Goal: Task Accomplishment & Management: Manage account settings

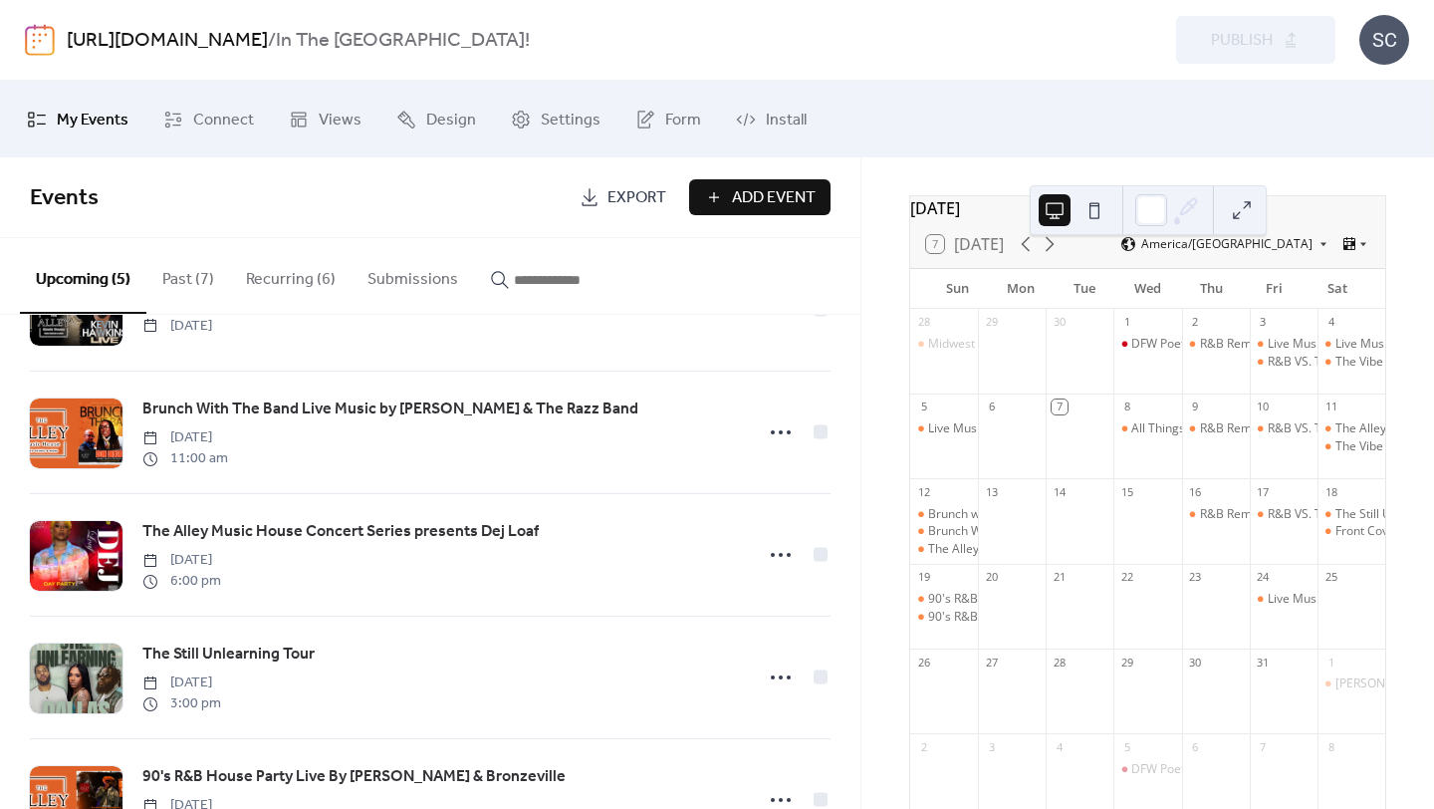
scroll to position [178, 0]
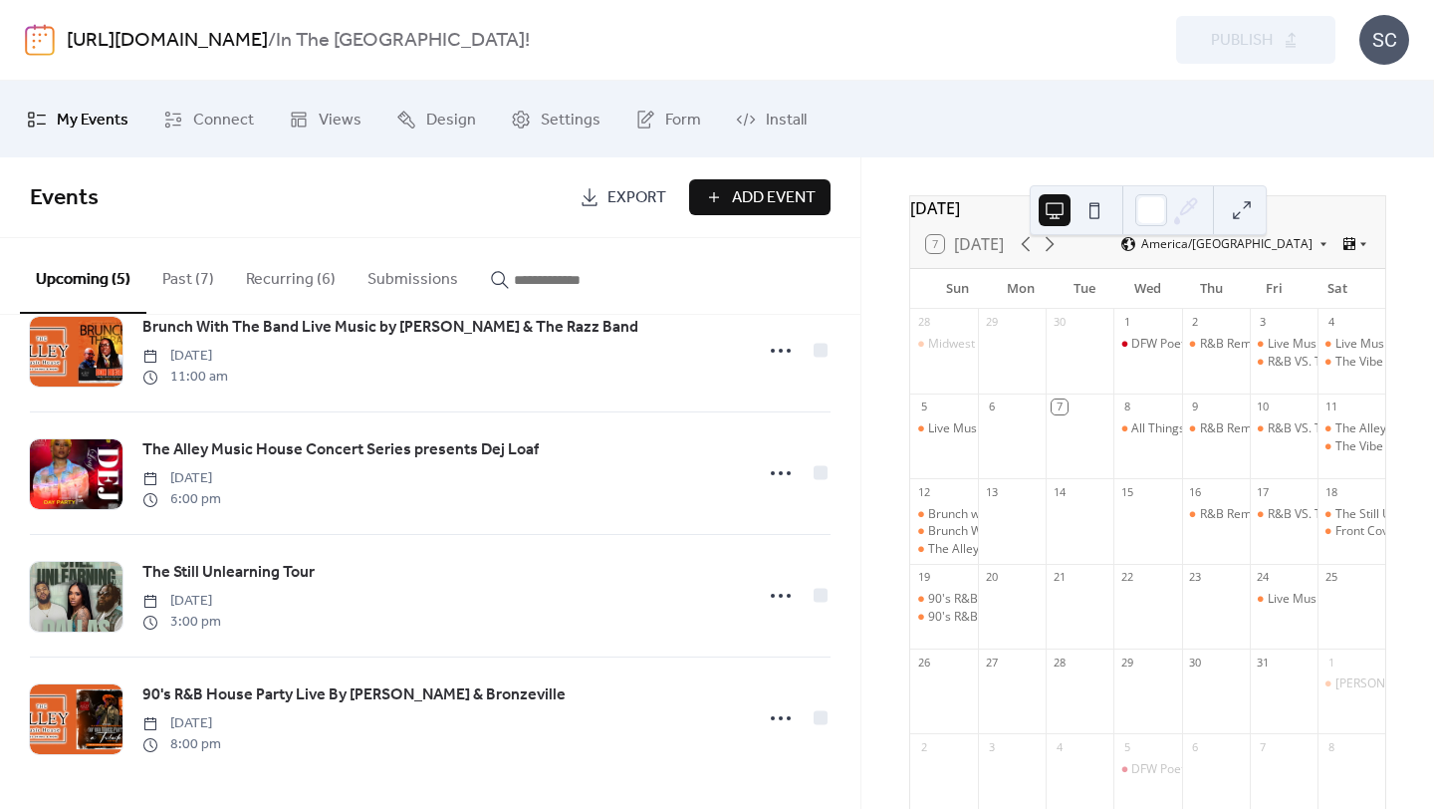
click at [204, 283] on button "Past (7)" at bounding box center [188, 275] width 84 height 74
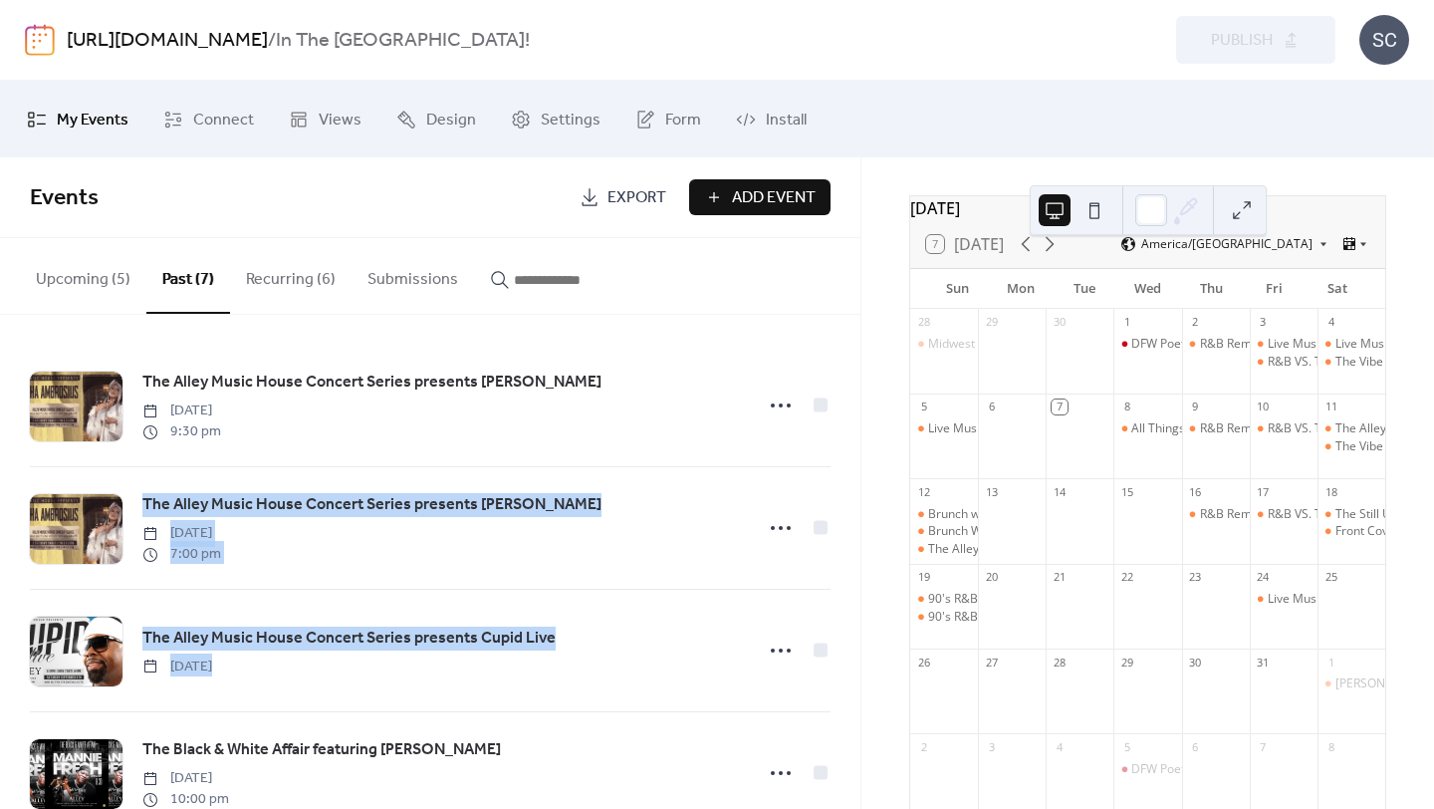
drag, startPoint x: 852, startPoint y: 409, endPoint x: 847, endPoint y: 674, distance: 264.9
click at [848, 675] on div "The Alley Music House Concert Series presents [PERSON_NAME] [DATE] 9:30 pm The …" at bounding box center [430, 562] width 860 height 494
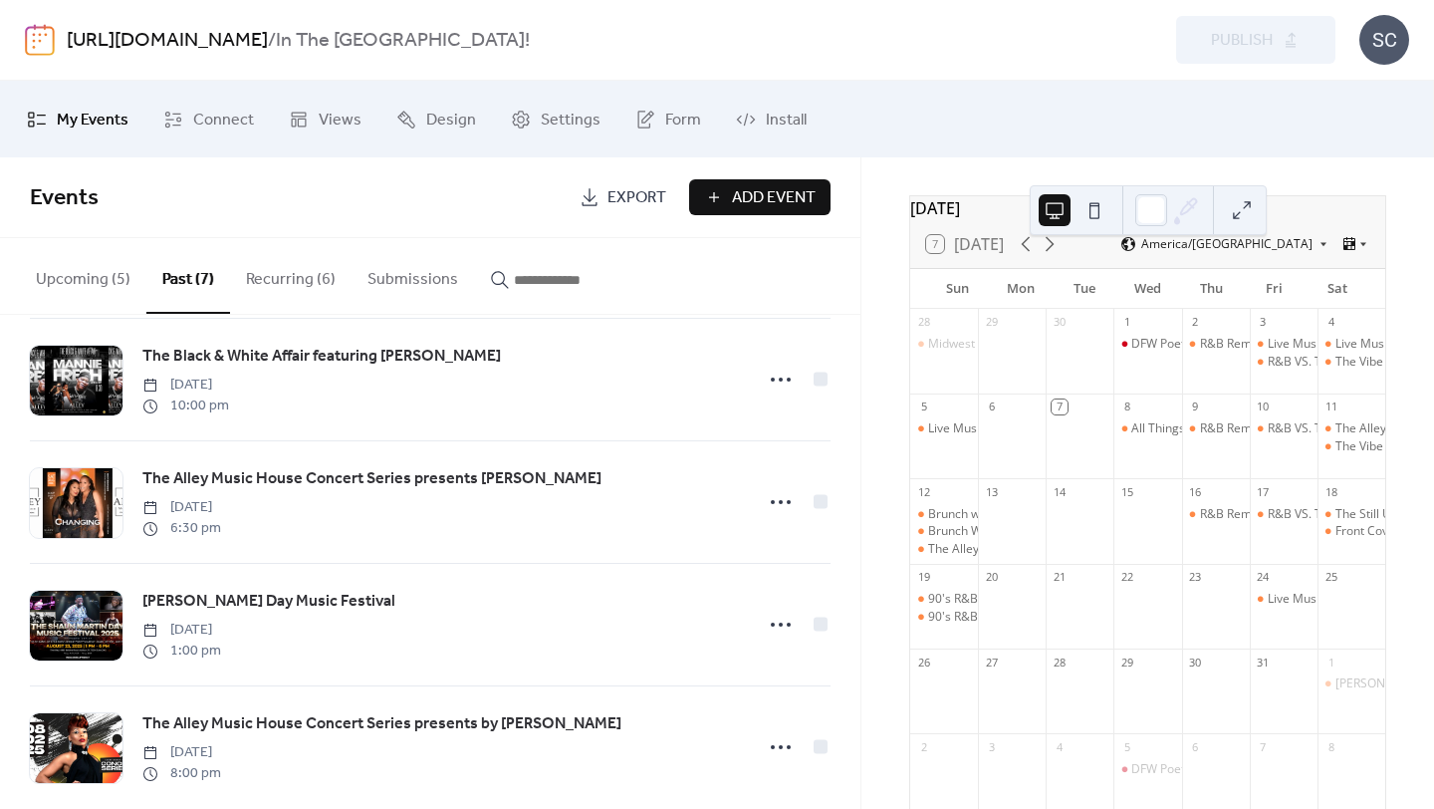
scroll to position [424, 0]
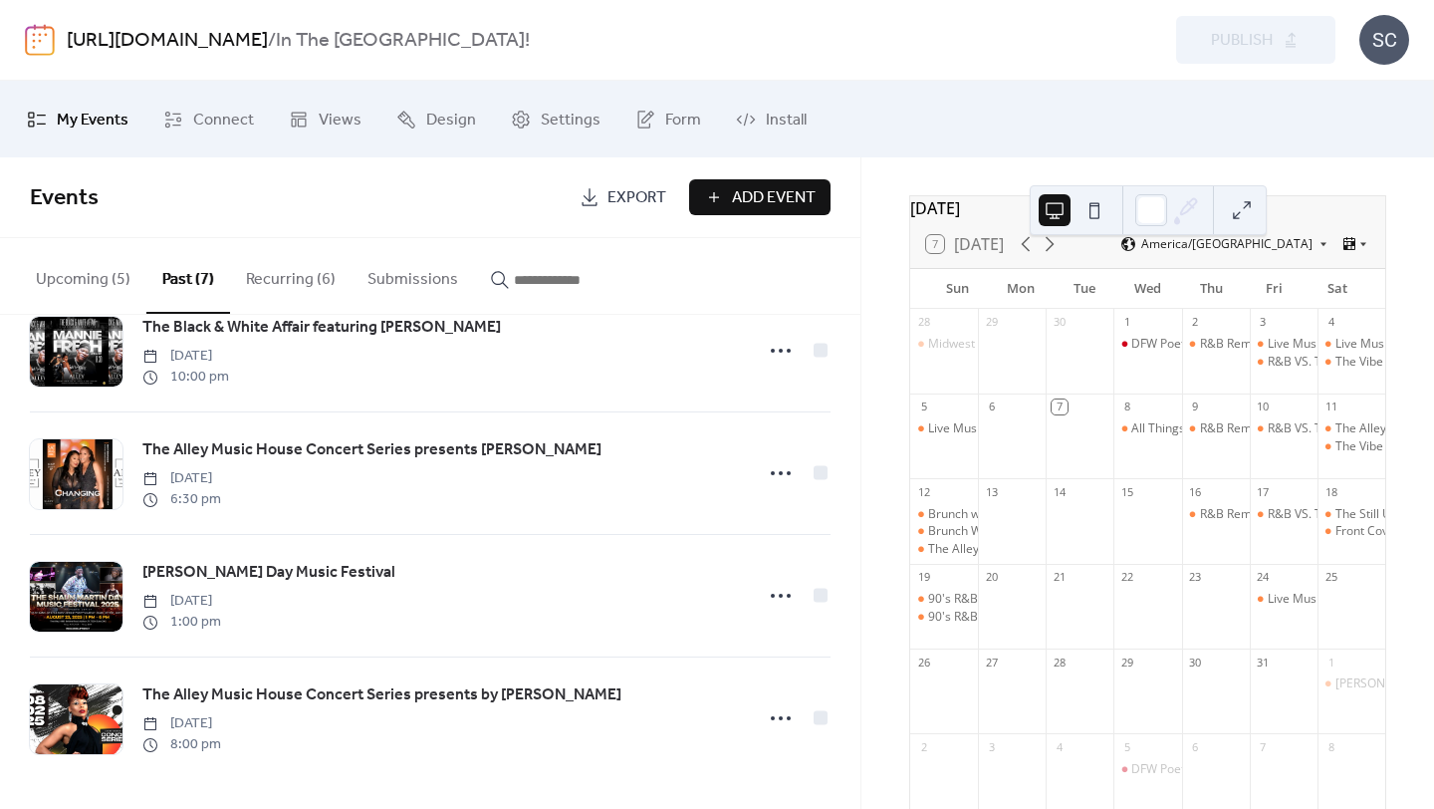
click at [267, 279] on button "Recurring (6)" at bounding box center [290, 275] width 121 height 74
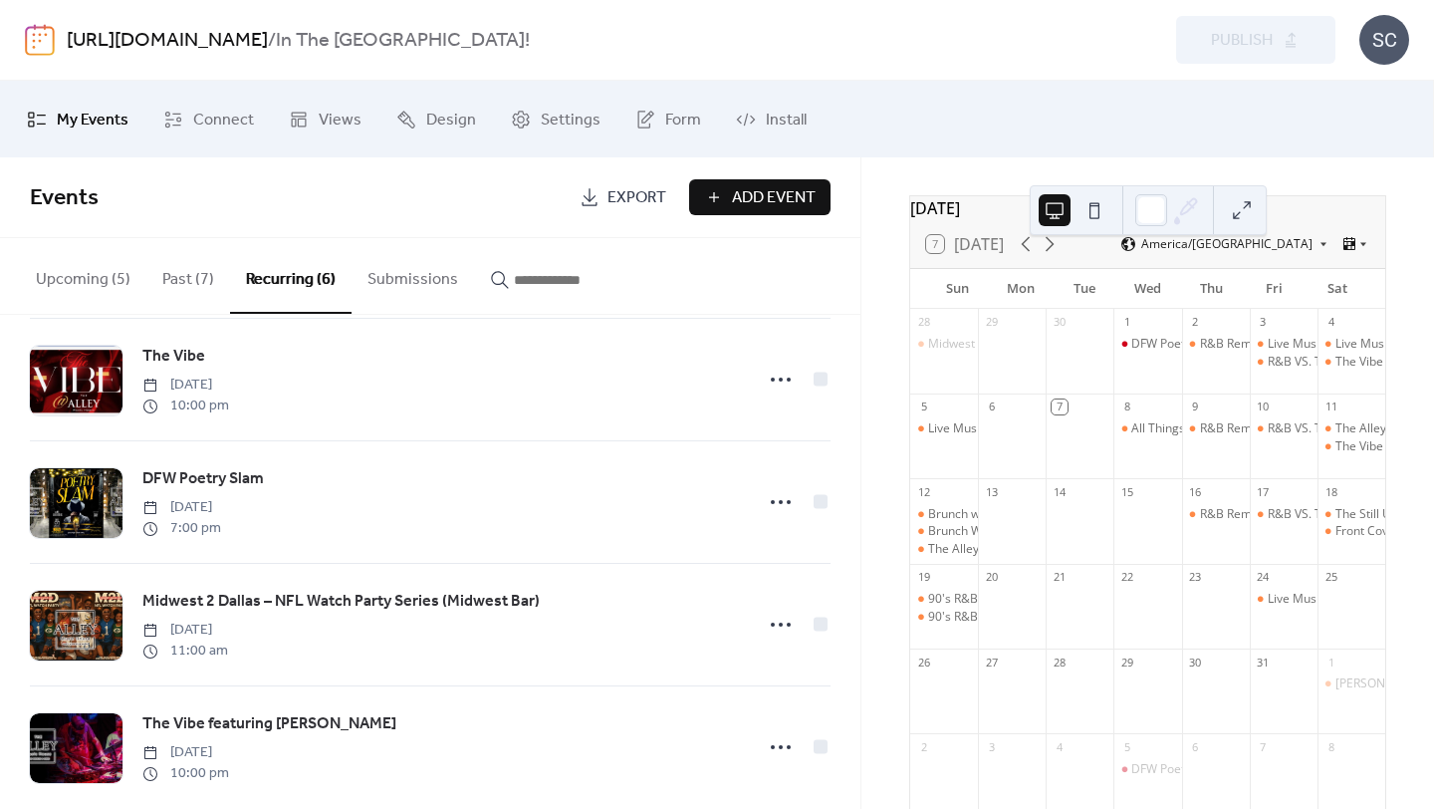
scroll to position [302, 0]
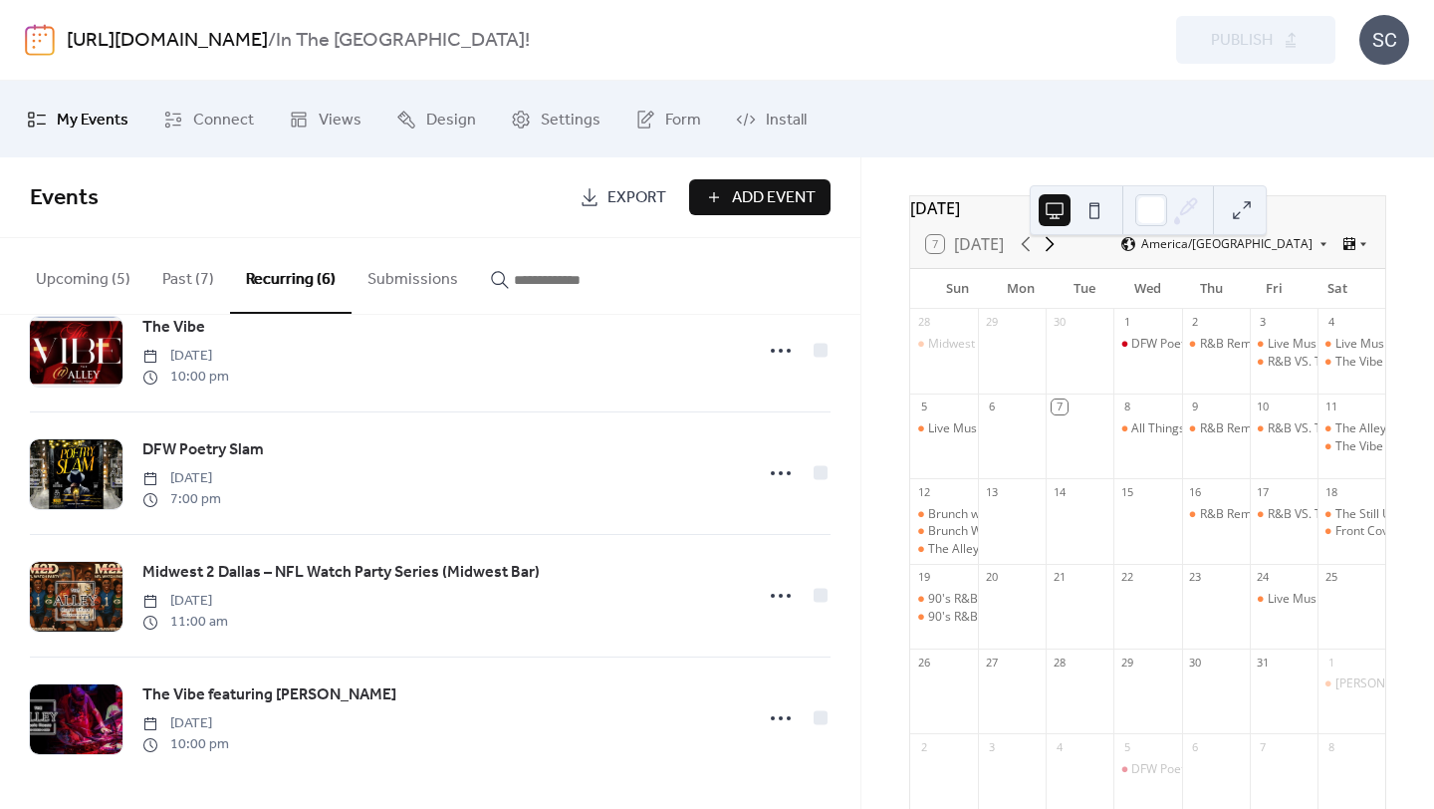
click at [1048, 256] on icon at bounding box center [1050, 244] width 24 height 24
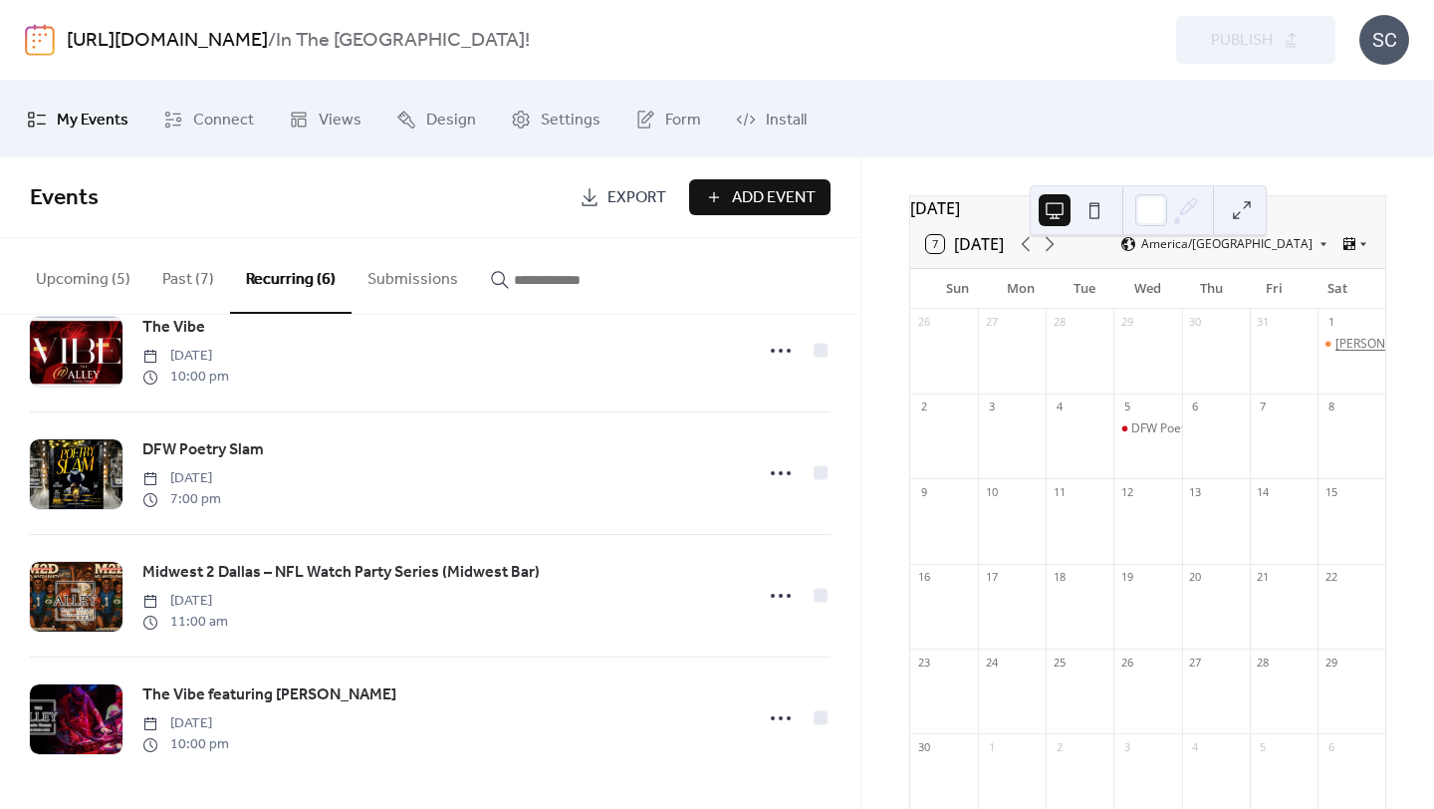
click at [1349, 353] on div "[PERSON_NAME] Live" at bounding box center [1394, 344] width 119 height 17
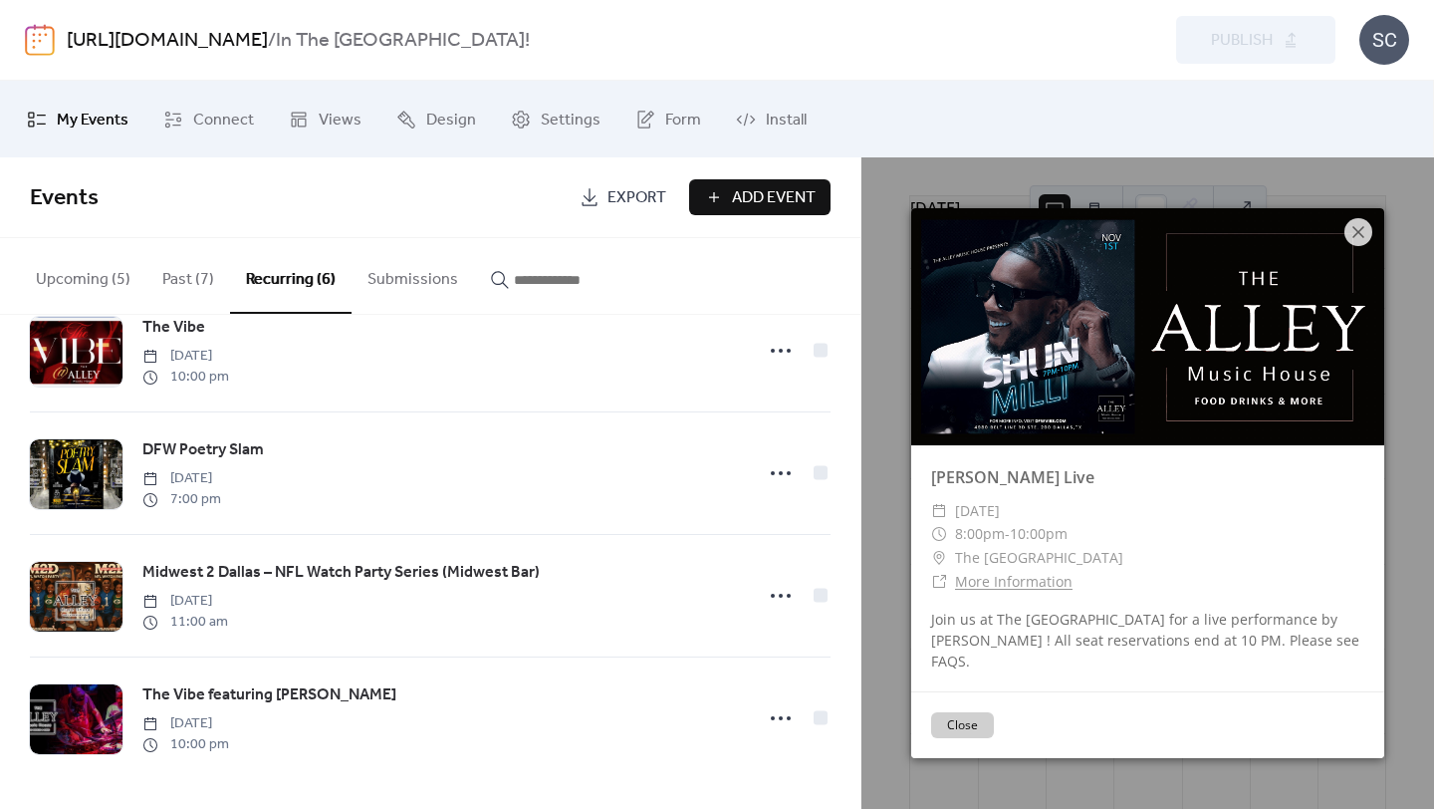
click at [947, 632] on div "Join us at The [GEOGRAPHIC_DATA] for a live performance by [PERSON_NAME] ! All …" at bounding box center [1147, 639] width 473 height 63
click at [1036, 630] on div "Join us at The [GEOGRAPHIC_DATA] for a live performance by [PERSON_NAME] ! All …" at bounding box center [1147, 639] width 473 height 63
click at [1122, 338] on div at bounding box center [1147, 326] width 473 height 237
click at [1121, 339] on div at bounding box center [1147, 326] width 473 height 237
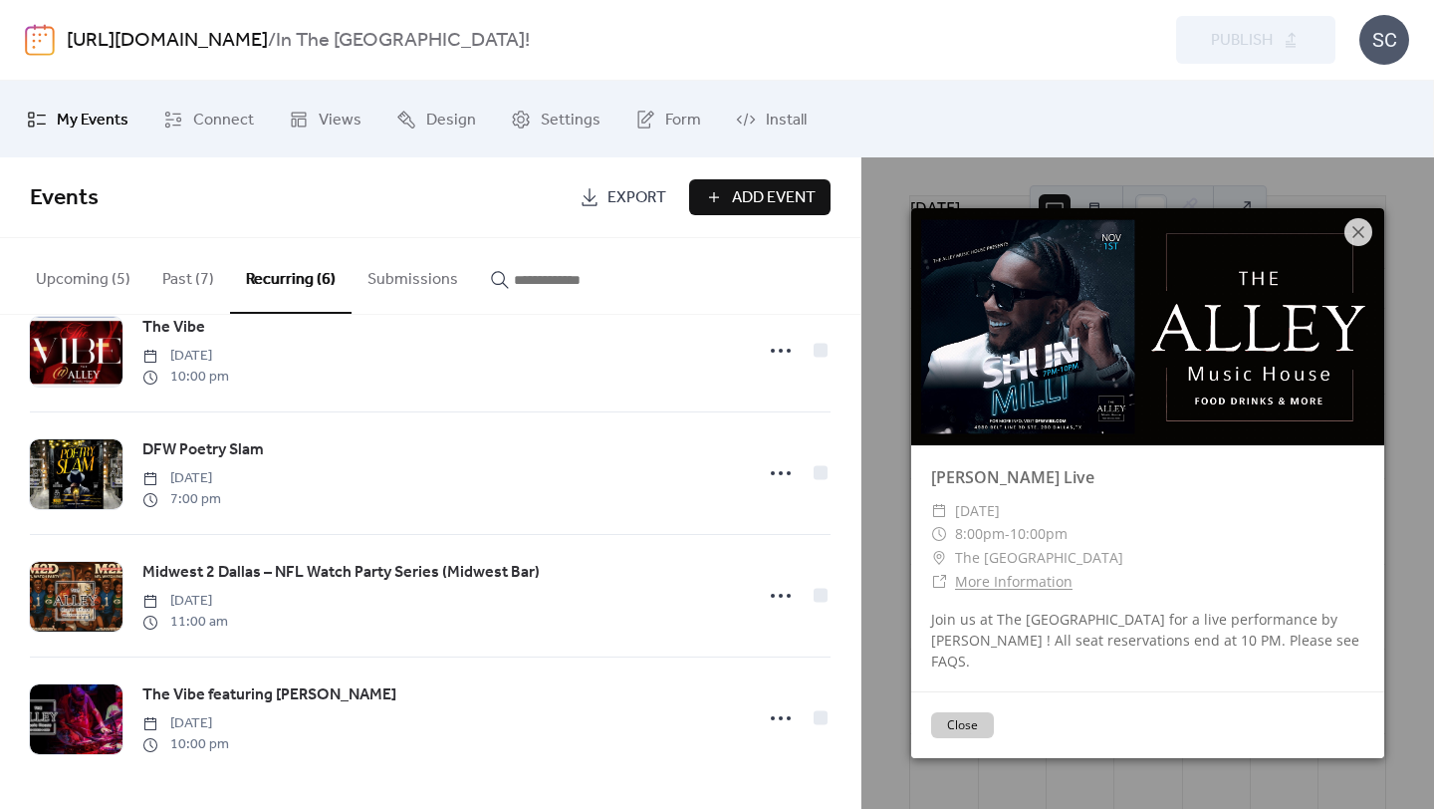
click at [1088, 339] on div at bounding box center [1147, 326] width 473 height 237
drag, startPoint x: 1091, startPoint y: 339, endPoint x: 1161, endPoint y: 343, distance: 69.8
click at [1098, 339] on div at bounding box center [1147, 326] width 473 height 237
click at [1203, 365] on div at bounding box center [1147, 326] width 473 height 237
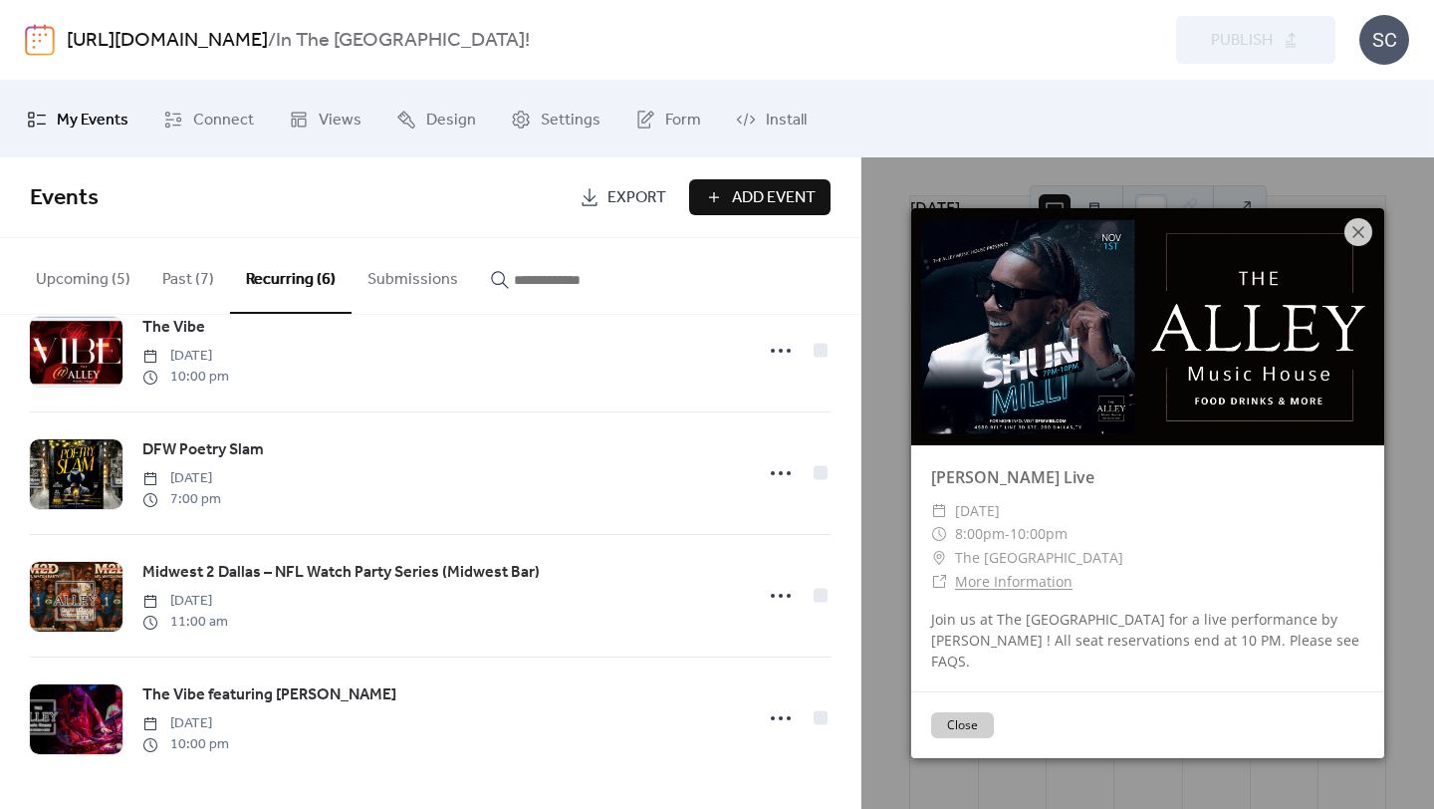
drag, startPoint x: 1211, startPoint y: 372, endPoint x: 1145, endPoint y: 356, distance: 67.9
click at [1208, 372] on div at bounding box center [1147, 326] width 473 height 237
click at [1117, 333] on div at bounding box center [1147, 326] width 473 height 237
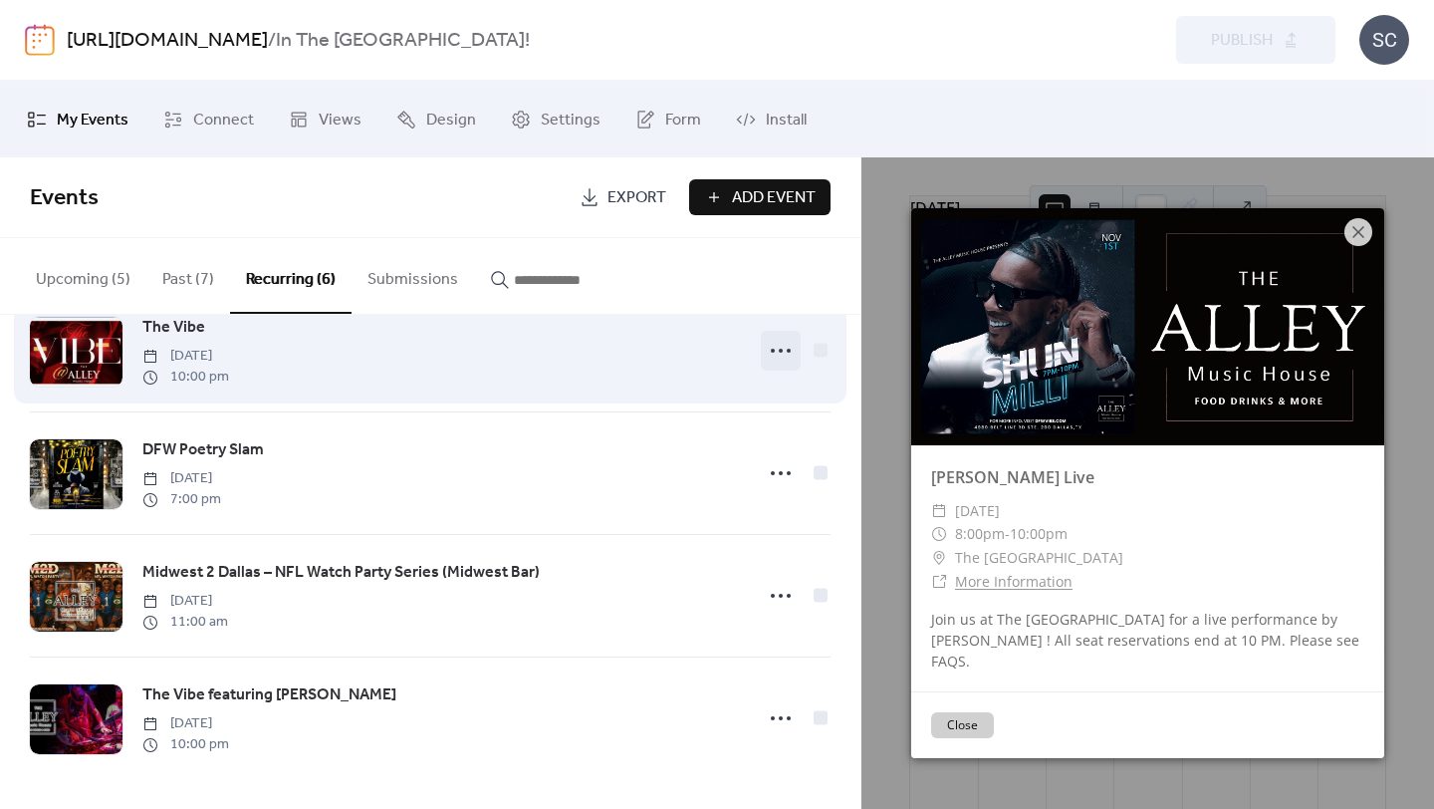
drag, startPoint x: 1117, startPoint y: 333, endPoint x: 794, endPoint y: 333, distance: 323.7
click at [820, 333] on div "My Events Connect Views Design Settings Form Install My Events Events Export Ad…" at bounding box center [717, 445] width 1434 height 728
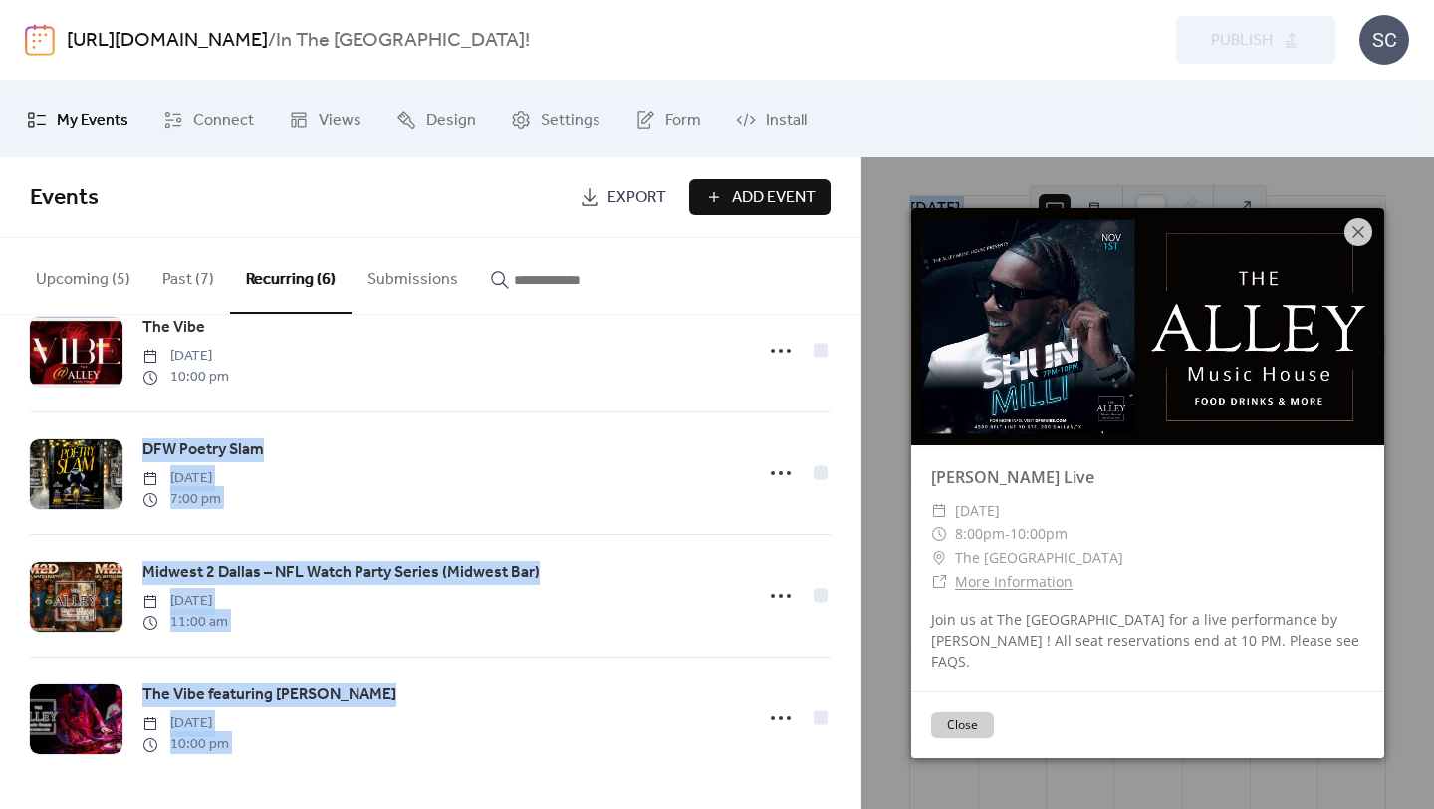
click at [557, 257] on button "button" at bounding box center [561, 275] width 175 height 74
click at [557, 266] on button "button" at bounding box center [561, 275] width 175 height 74
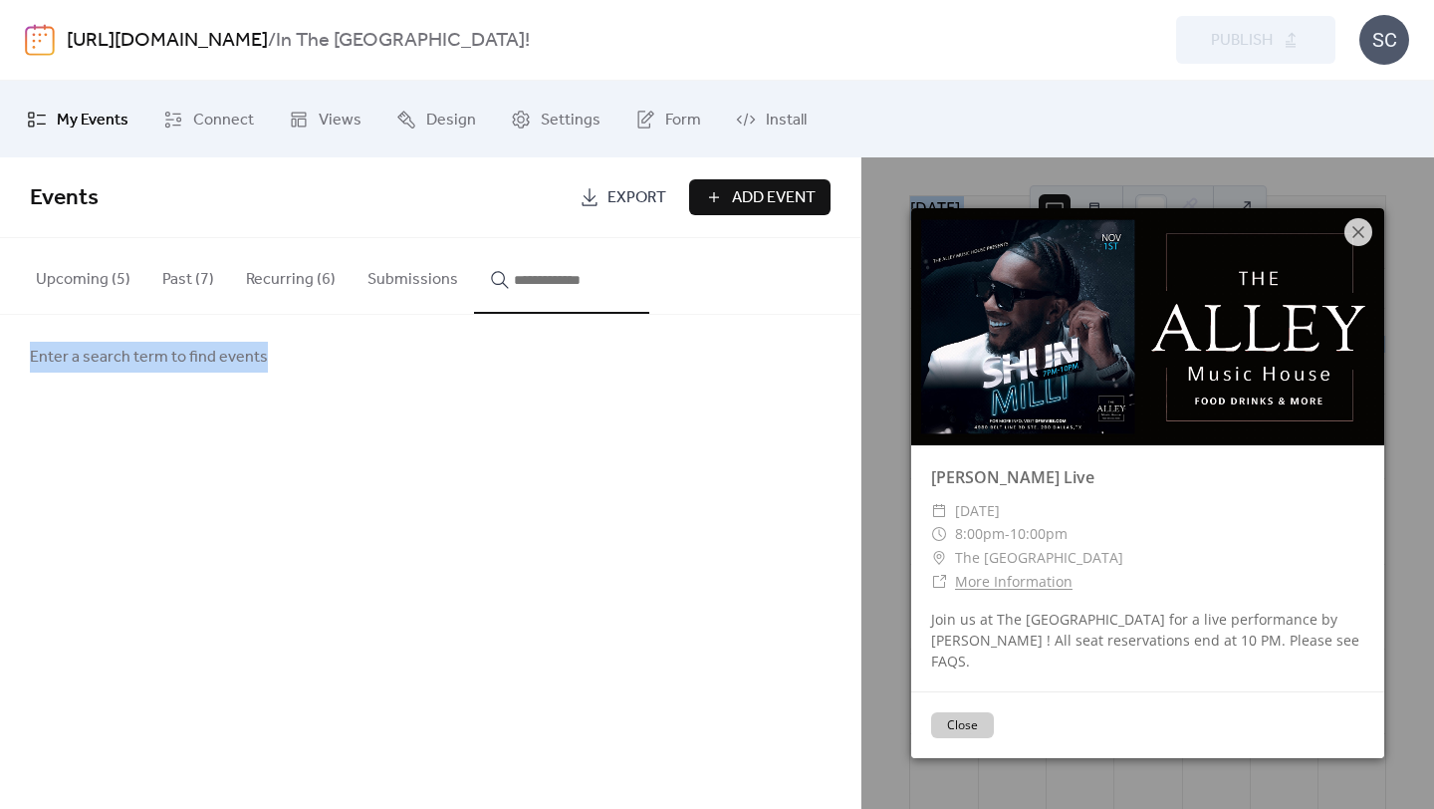
click at [557, 266] on button "button" at bounding box center [561, 276] width 175 height 76
click at [527, 279] on input "button" at bounding box center [574, 280] width 120 height 24
type input "*"
click at [345, 122] on span "Views" at bounding box center [340, 120] width 43 height 31
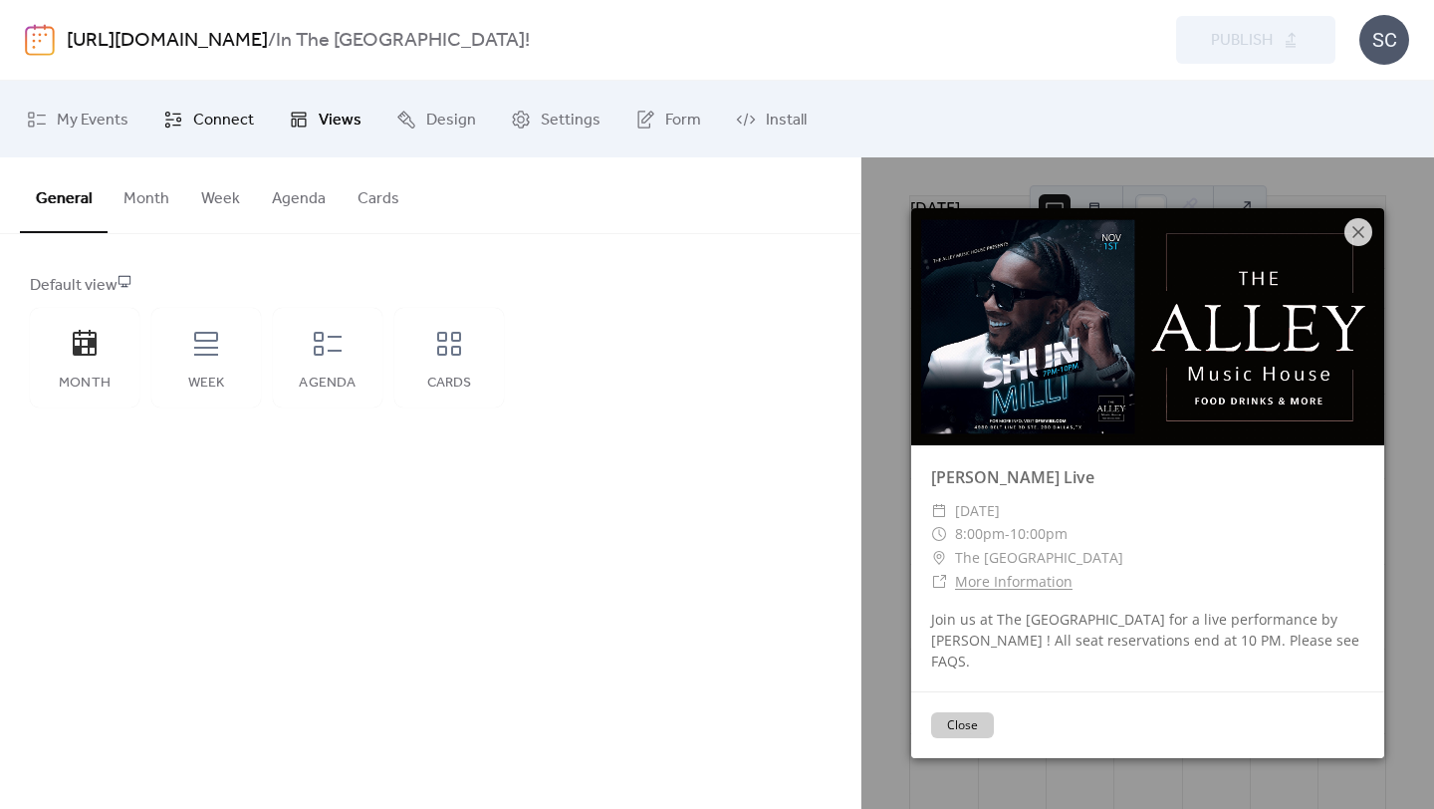
click at [202, 124] on span "Connect" at bounding box center [223, 120] width 61 height 31
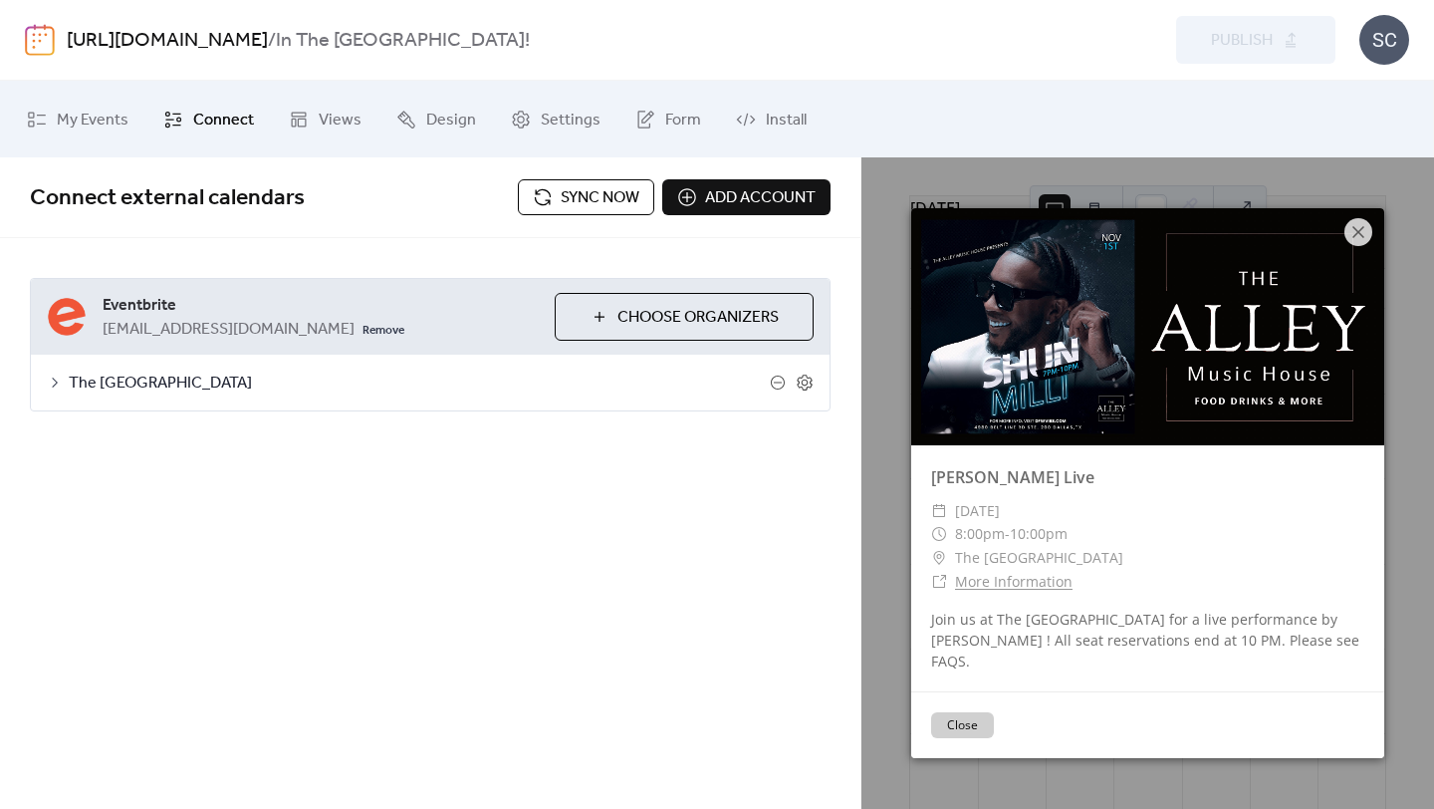
click at [261, 325] on span "[EMAIL_ADDRESS][DOMAIN_NAME]" at bounding box center [229, 330] width 252 height 24
click at [205, 385] on span "The [GEOGRAPHIC_DATA]" at bounding box center [419, 383] width 701 height 24
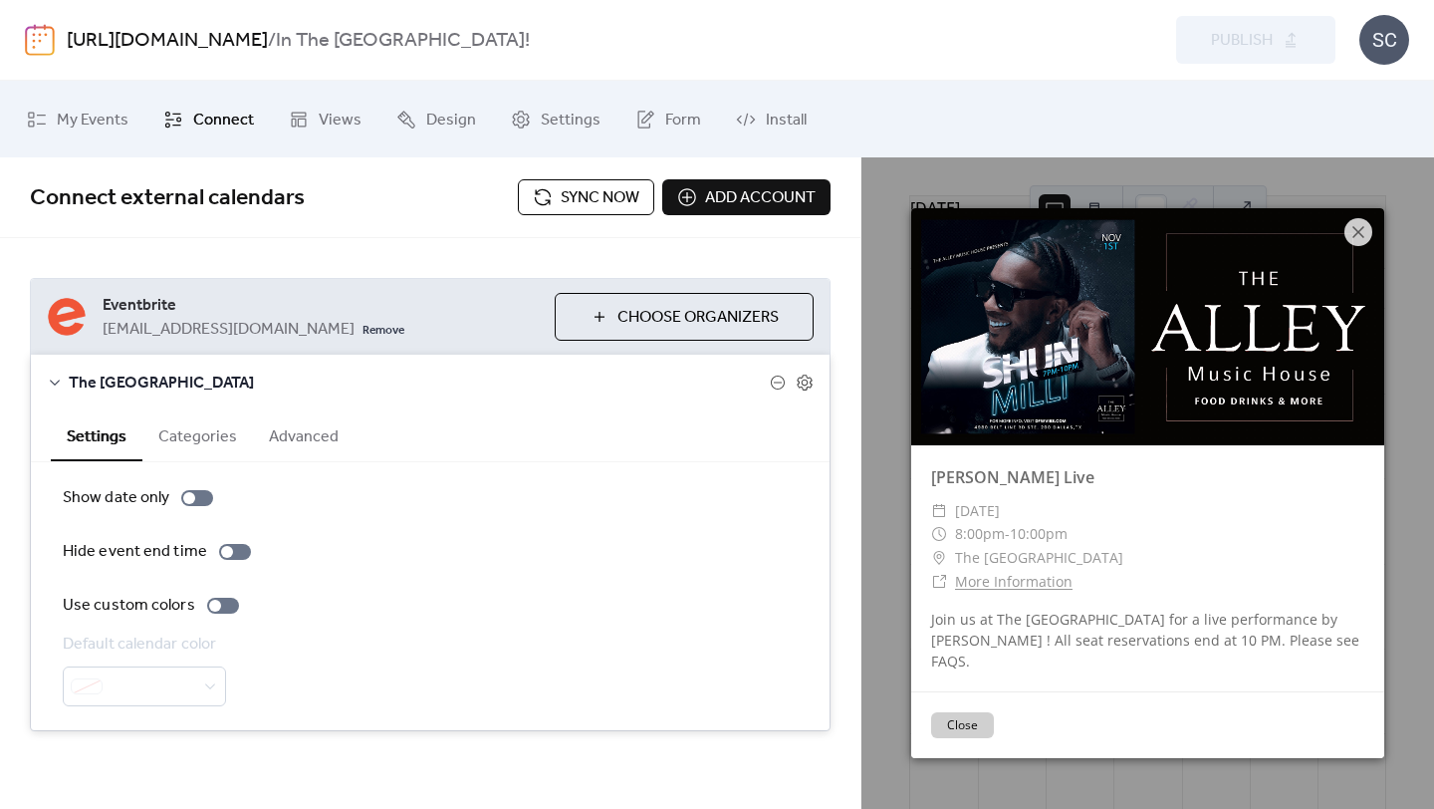
click at [193, 271] on div "**********" at bounding box center [430, 504] width 860 height 533
click at [106, 135] on link "My Events" at bounding box center [77, 119] width 131 height 61
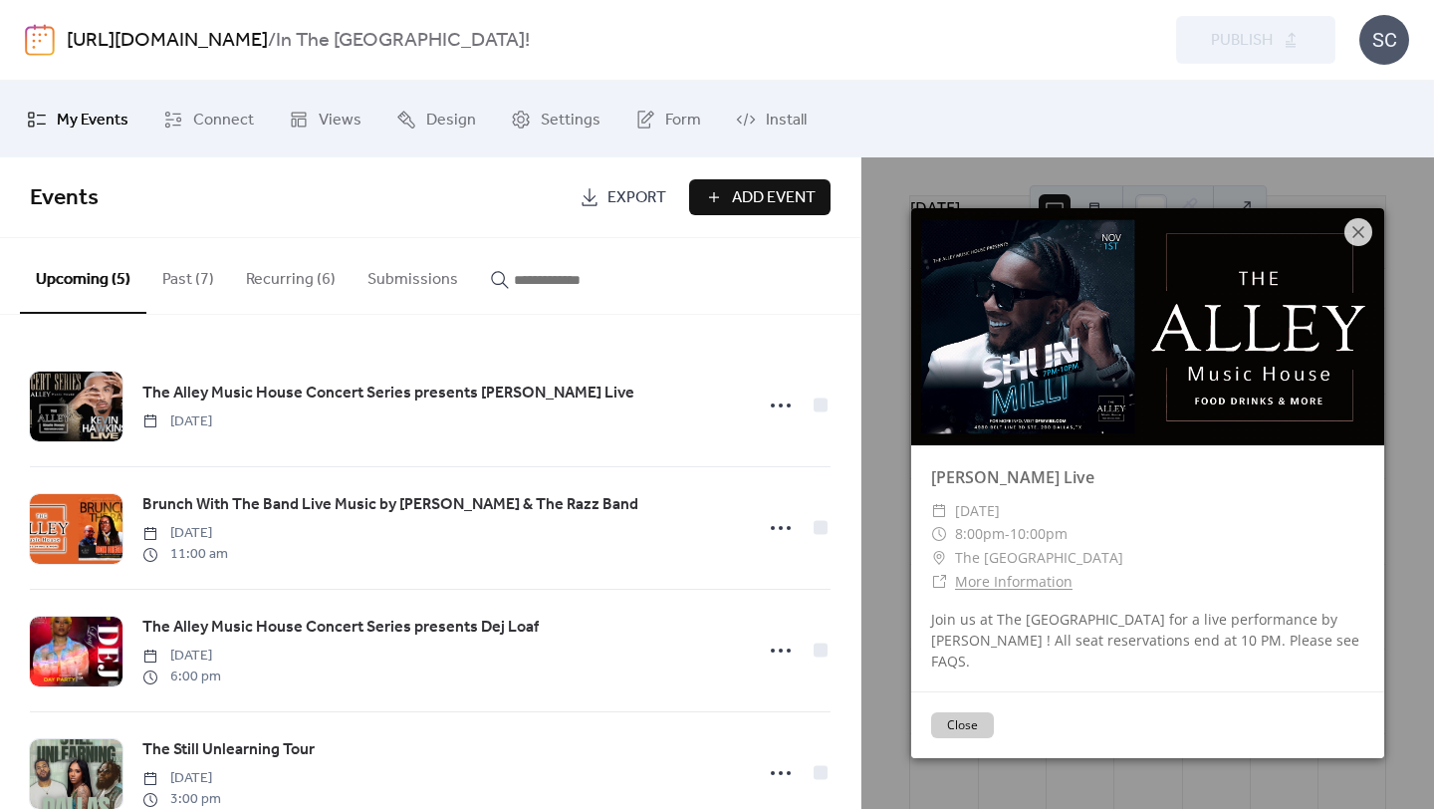
click at [1155, 308] on div at bounding box center [1147, 326] width 473 height 237
click at [1113, 360] on div at bounding box center [1147, 326] width 473 height 237
click at [1102, 349] on div at bounding box center [1147, 326] width 473 height 237
click at [1101, 348] on div at bounding box center [1147, 326] width 473 height 237
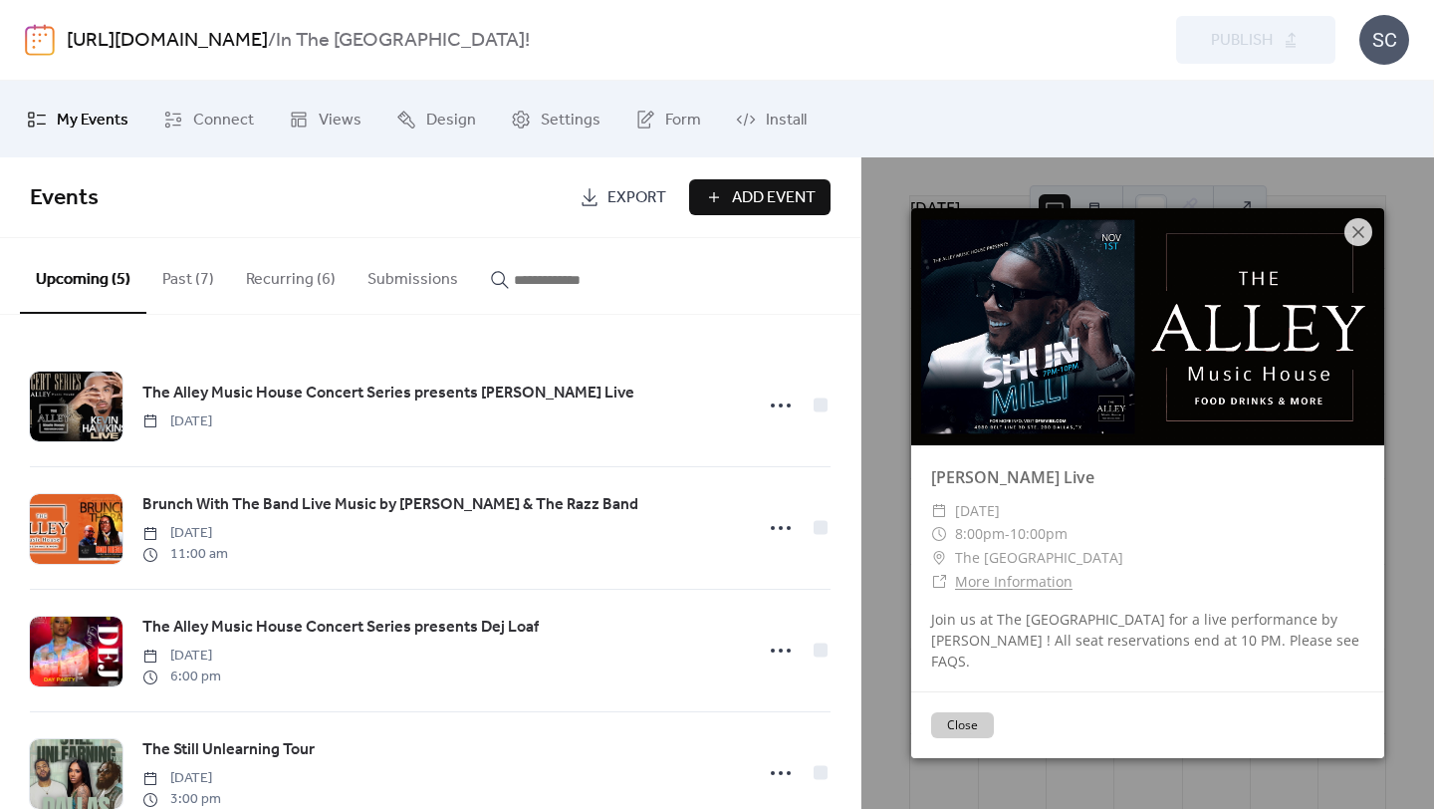
click at [1378, 242] on div at bounding box center [1147, 326] width 473 height 237
click at [1363, 243] on icon at bounding box center [1358, 232] width 24 height 24
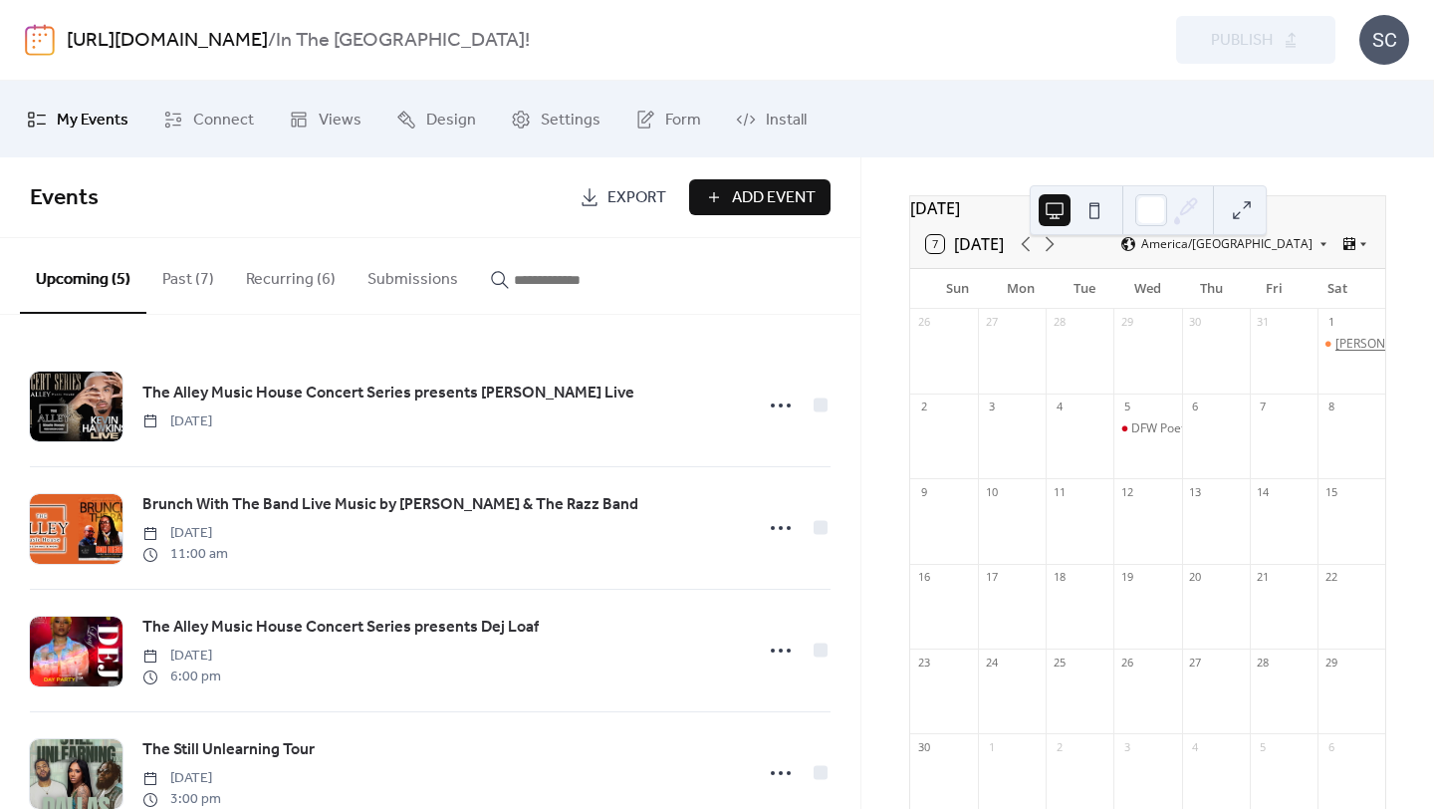
click at [1338, 352] on div "[PERSON_NAME] Live" at bounding box center [1394, 344] width 119 height 17
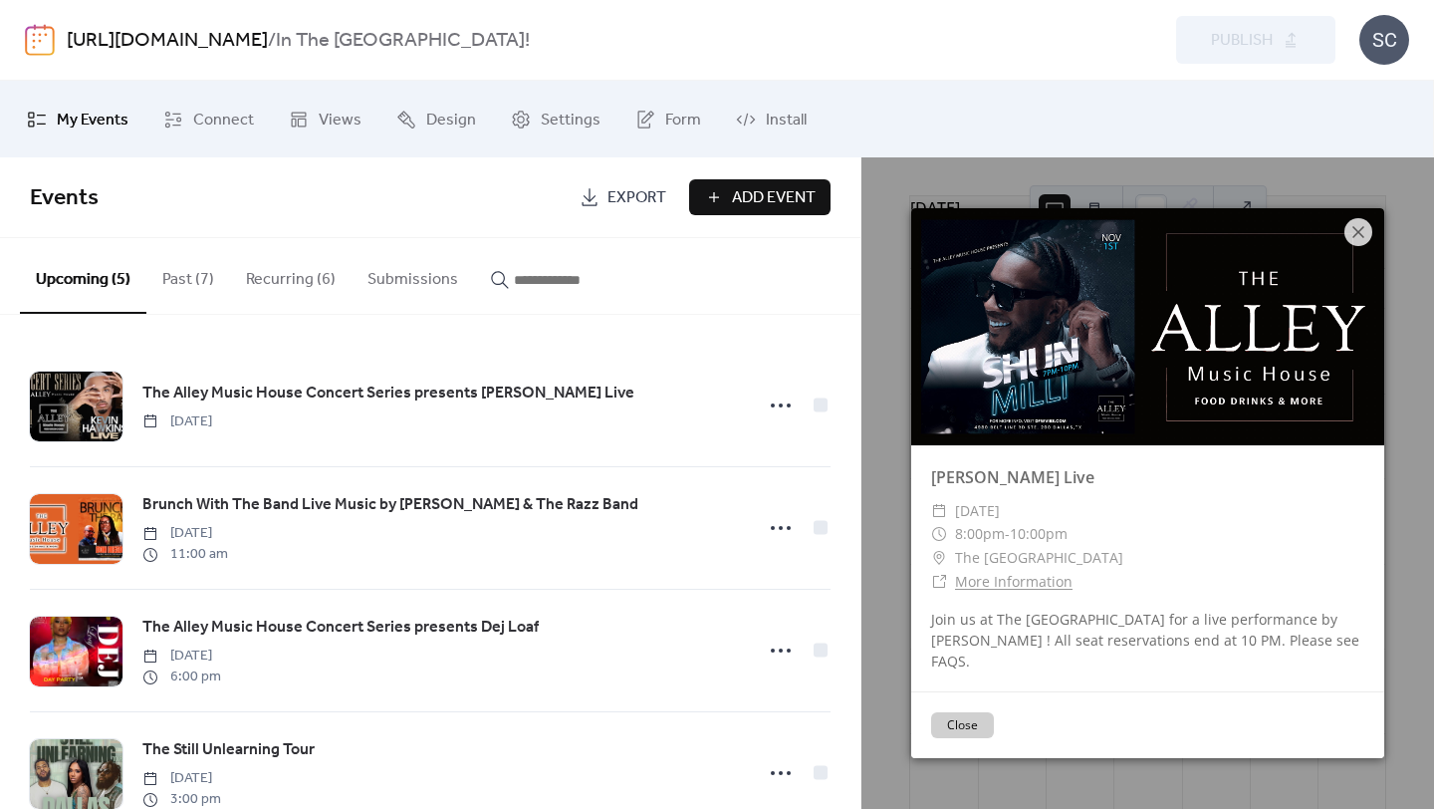
click at [1382, 363] on div at bounding box center [1147, 326] width 473 height 237
click at [1360, 244] on icon at bounding box center [1358, 232] width 24 height 24
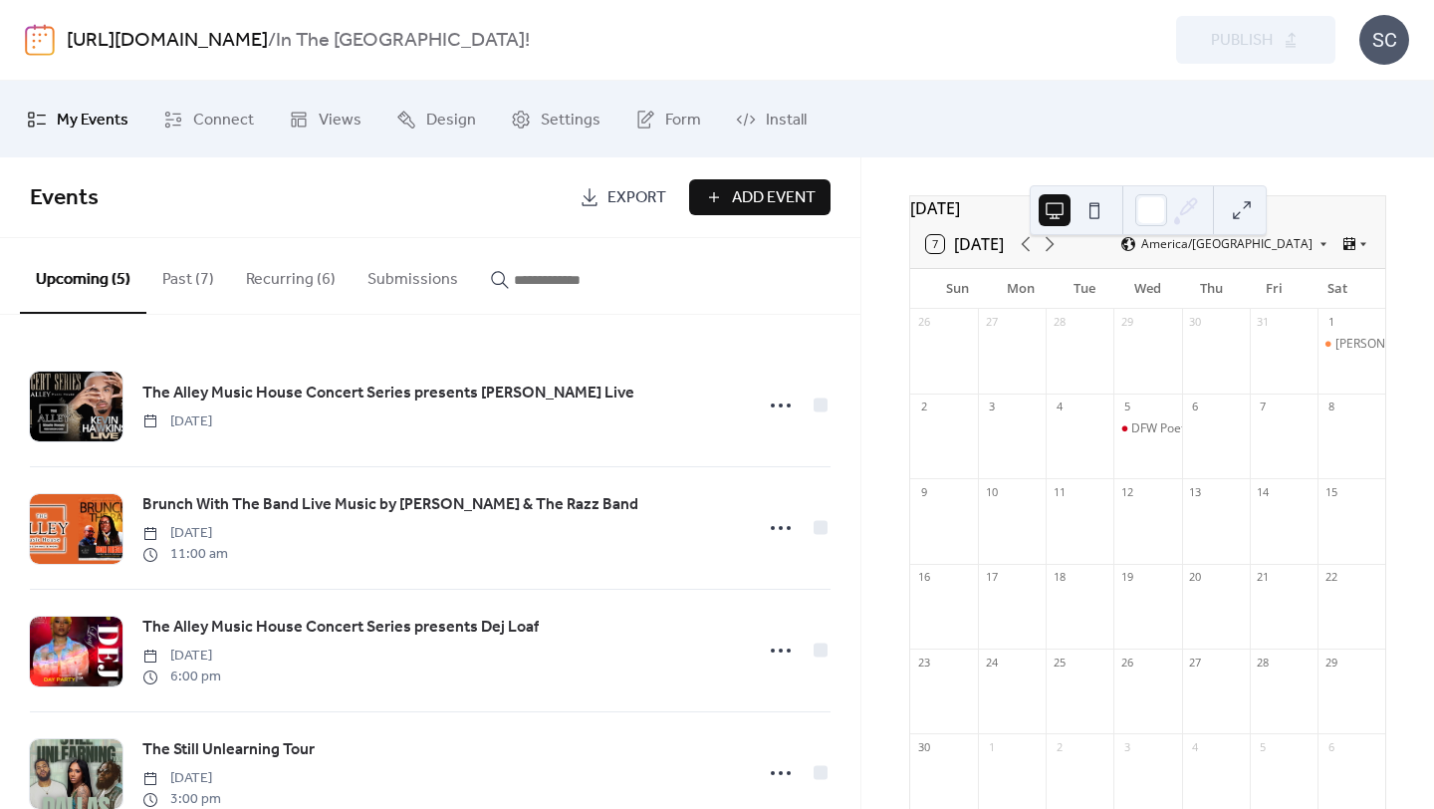
click at [111, 293] on button "Upcoming (5)" at bounding box center [83, 276] width 126 height 76
click at [590, 208] on link "Export" at bounding box center [623, 197] width 117 height 36
click at [1344, 353] on div "[PERSON_NAME] Live" at bounding box center [1394, 344] width 119 height 17
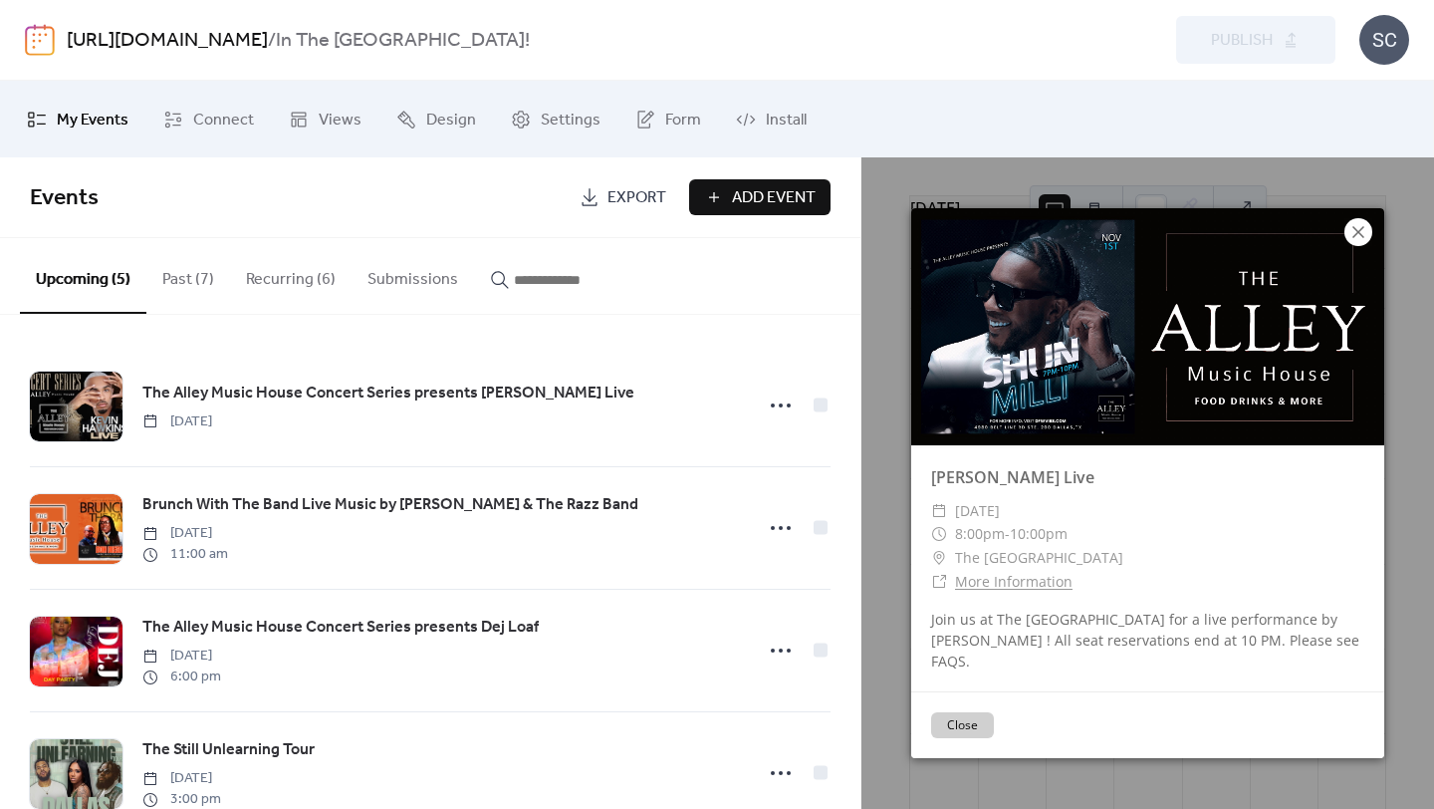
click at [1350, 237] on icon at bounding box center [1358, 232] width 24 height 24
